Goal: Information Seeking & Learning: Learn about a topic

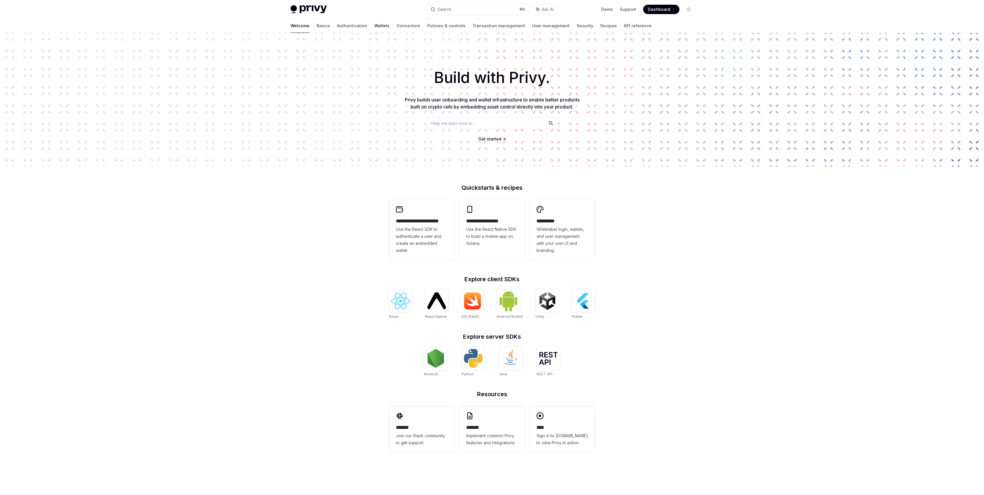
click at [374, 26] on link "Wallets" at bounding box center [381, 26] width 15 height 14
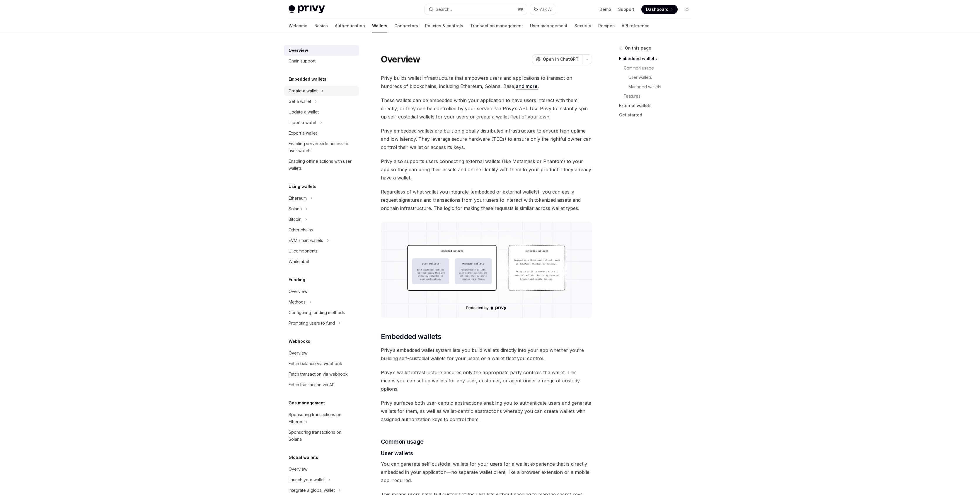
click at [317, 88] on div "Create a wallet" at bounding box center [303, 90] width 29 height 7
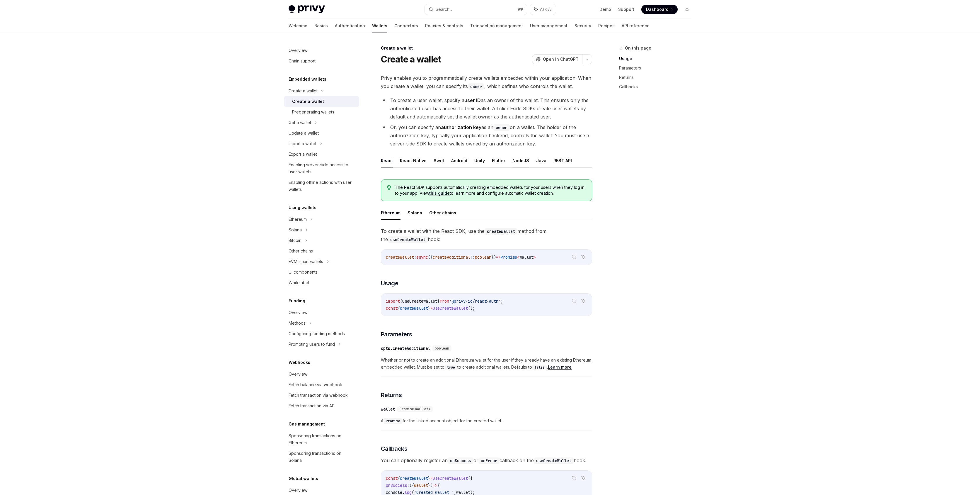
click at [523, 161] on ul "React React Native Swift Android Unity Flutter NodeJS Java REST API" at bounding box center [486, 161] width 211 height 14
click at [523, 161] on button "NodeJS" at bounding box center [520, 161] width 17 height 14
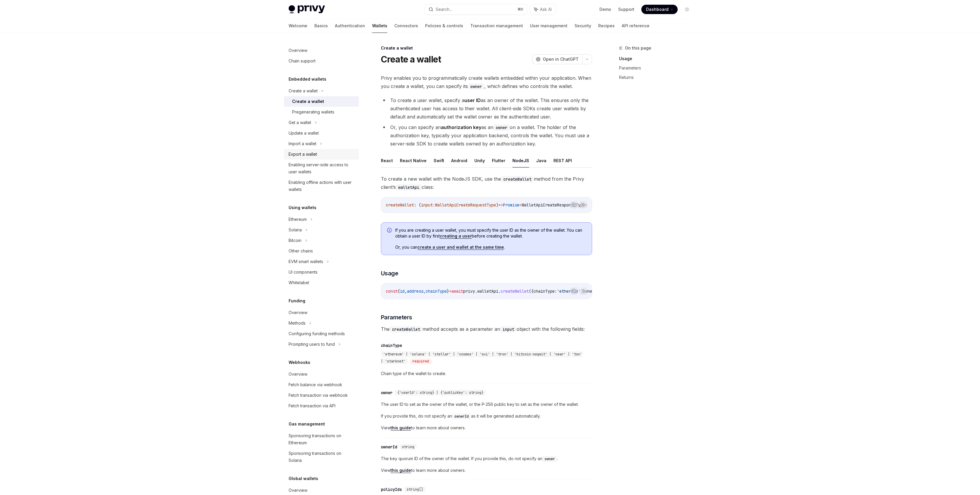
click at [338, 150] on link "Export a wallet" at bounding box center [321, 154] width 75 height 11
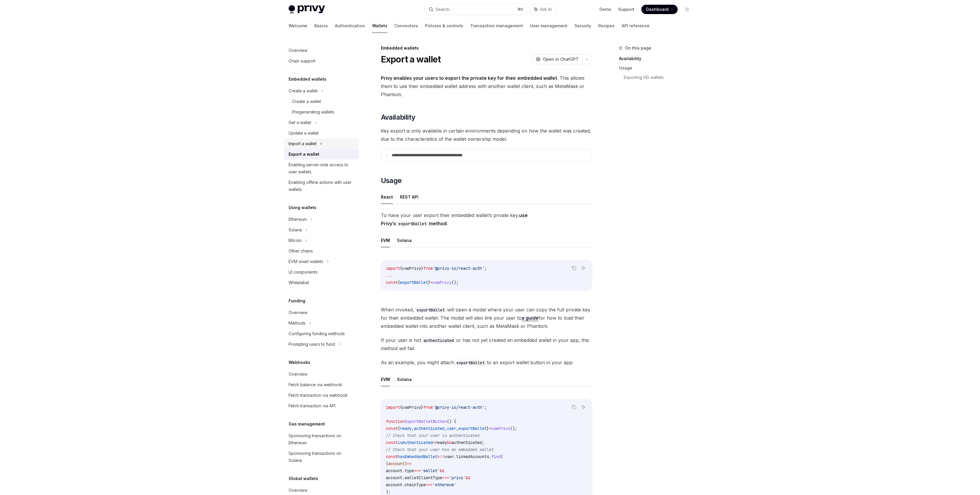
click at [341, 144] on div "Import a wallet" at bounding box center [321, 143] width 75 height 11
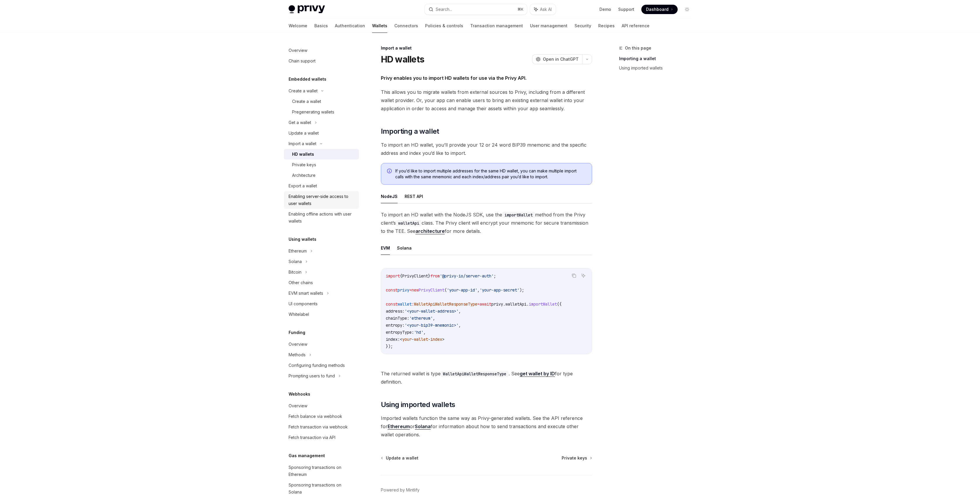
click at [339, 193] on div "Enabling server-side access to user wallets" at bounding box center [322, 200] width 67 height 14
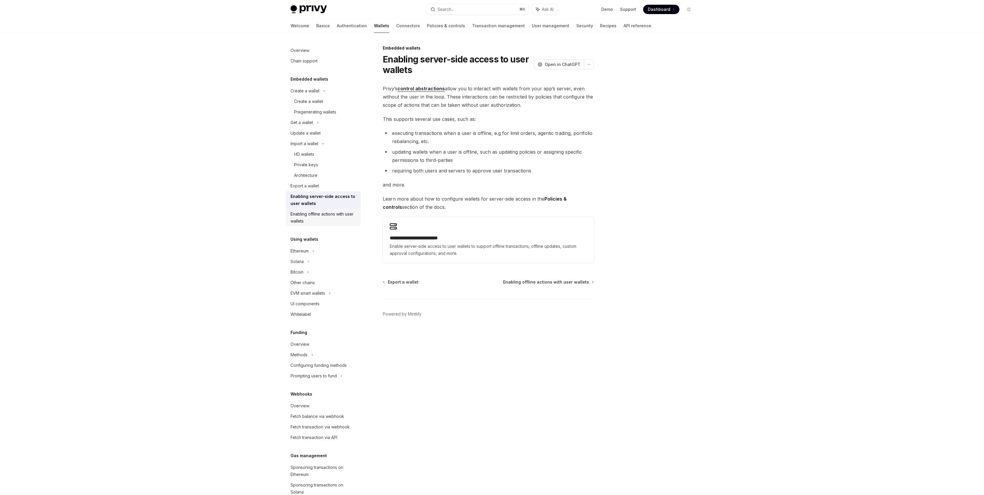
click at [299, 218] on div "Enabling offline actions with user wallets" at bounding box center [324, 217] width 67 height 14
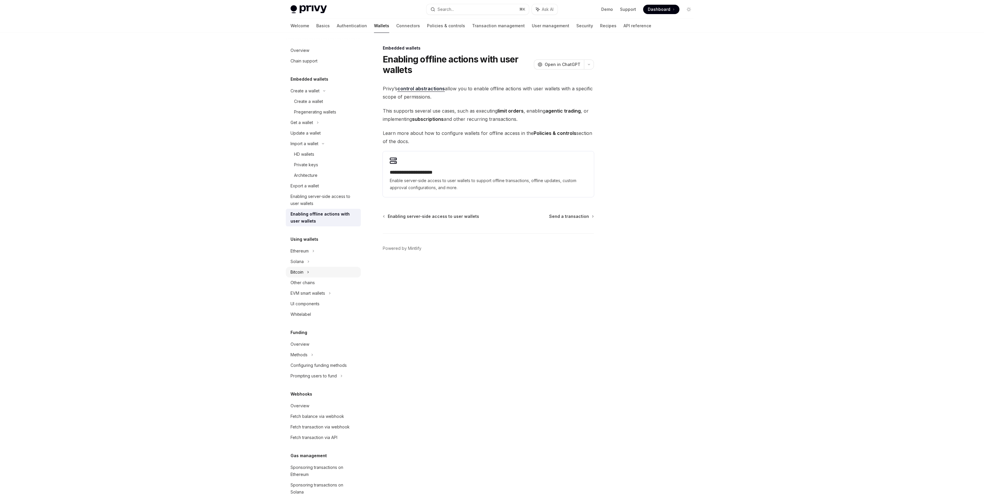
click at [318, 272] on div "Bitcoin" at bounding box center [323, 272] width 75 height 11
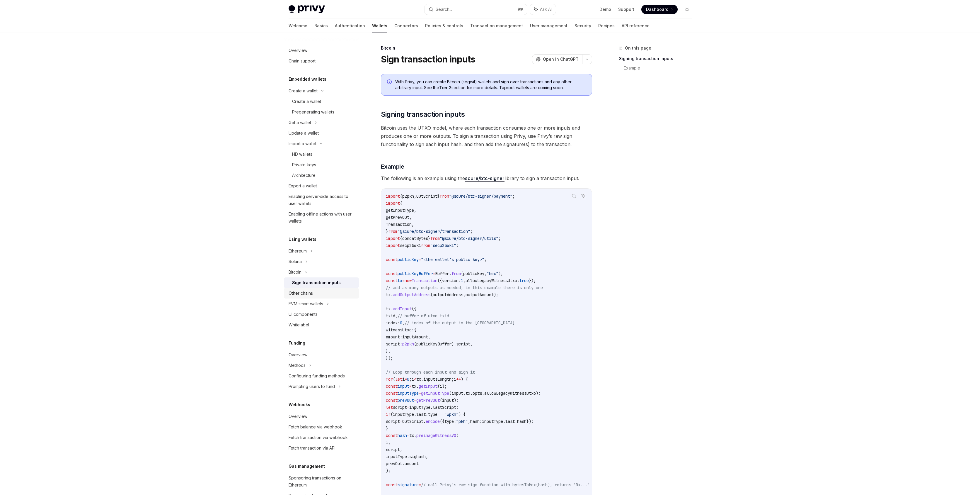
click at [313, 298] on link "Other chains" at bounding box center [321, 293] width 75 height 11
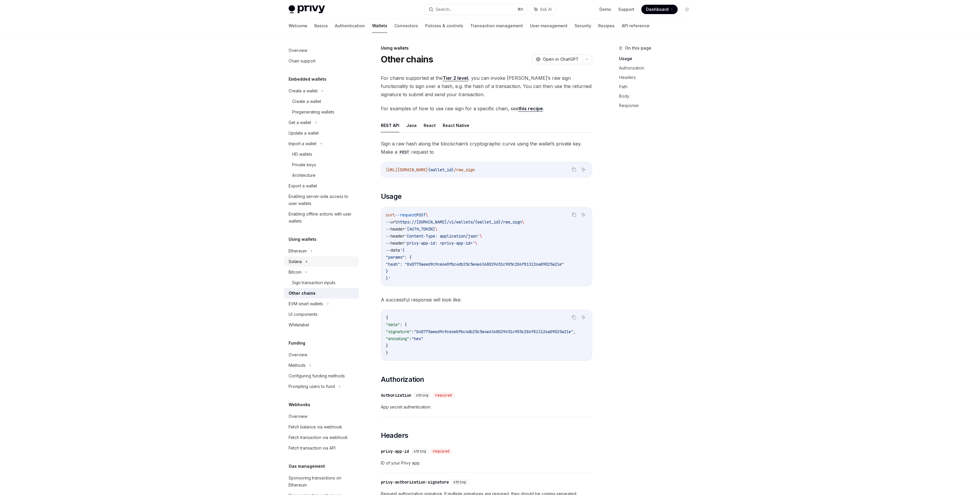
click at [313, 257] on div "Solana" at bounding box center [321, 261] width 75 height 11
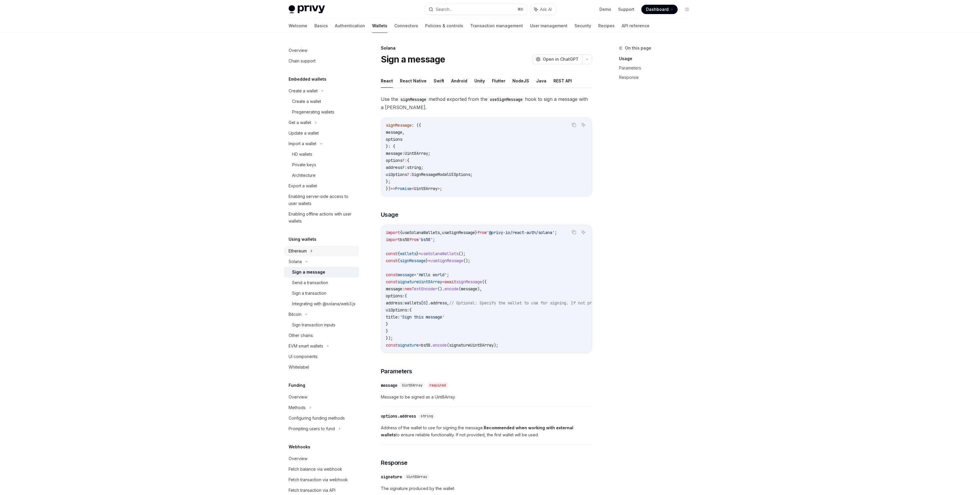
click at [315, 250] on div "Ethereum" at bounding box center [321, 251] width 75 height 11
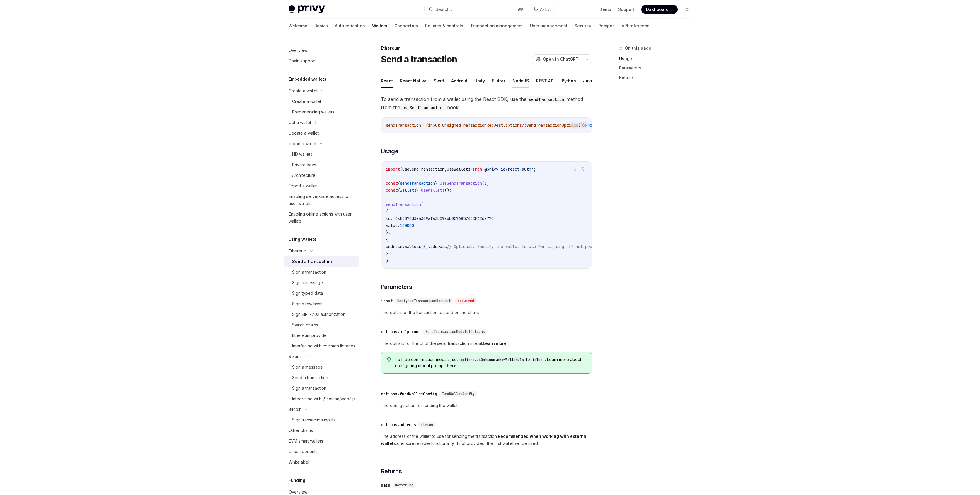
click at [521, 83] on button "NodeJS" at bounding box center [520, 81] width 17 height 14
type textarea "*"
